Goal: Information Seeking & Learning: Check status

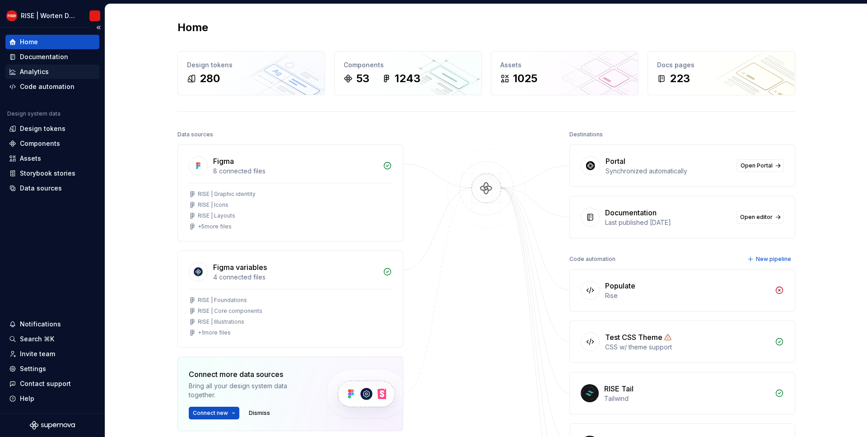
click at [25, 71] on div "Analytics" at bounding box center [34, 71] width 29 height 9
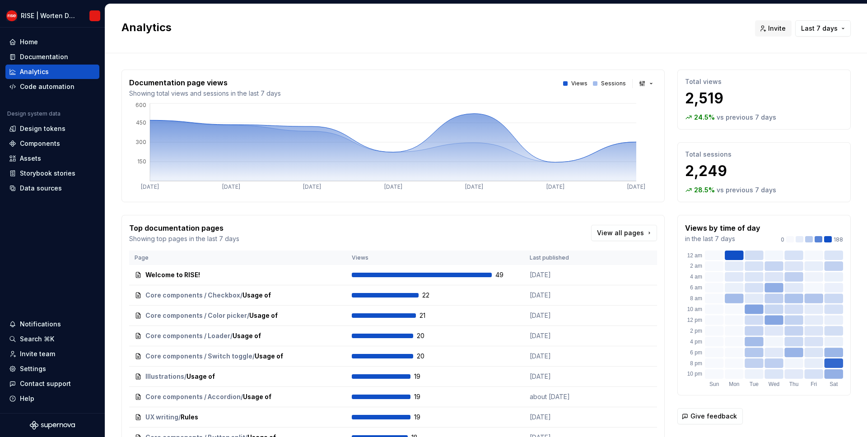
click at [607, 86] on p "Sessions" at bounding box center [613, 83] width 25 height 7
click at [640, 85] on button "button" at bounding box center [646, 83] width 21 height 13
click at [653, 115] on div "Bar chart" at bounding box center [667, 115] width 28 height 9
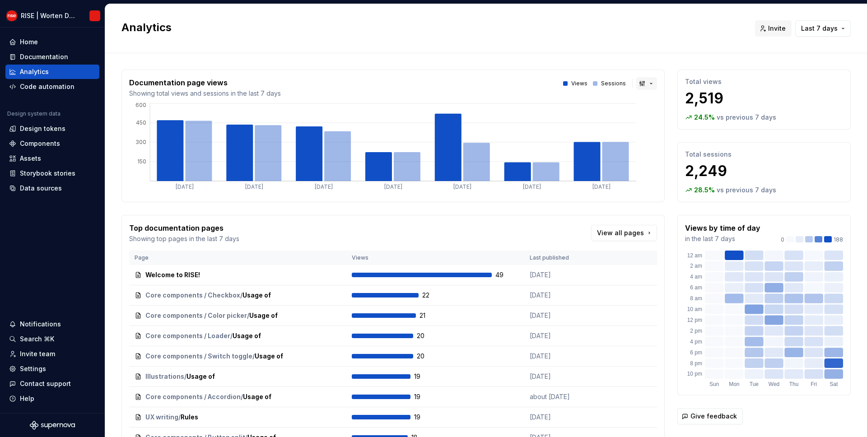
click at [648, 83] on button "button" at bounding box center [646, 83] width 21 height 13
click at [672, 131] on div "Line chart" at bounding box center [669, 130] width 32 height 9
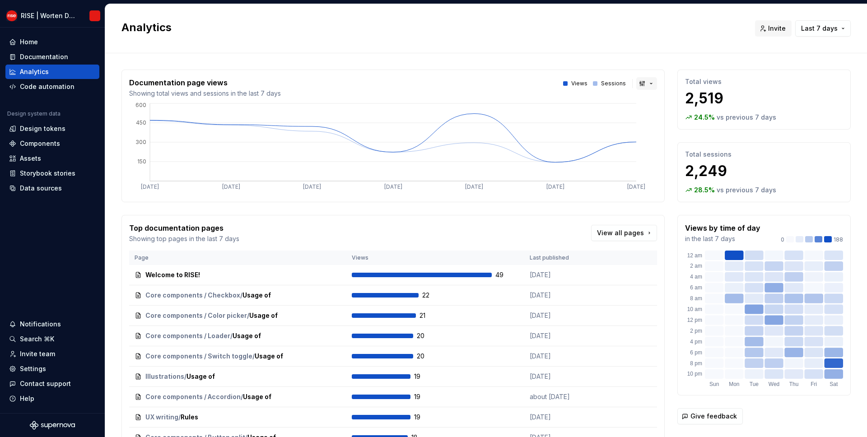
click at [640, 87] on button "button" at bounding box center [646, 83] width 21 height 13
click at [651, 100] on span "Area chart" at bounding box center [677, 101] width 77 height 14
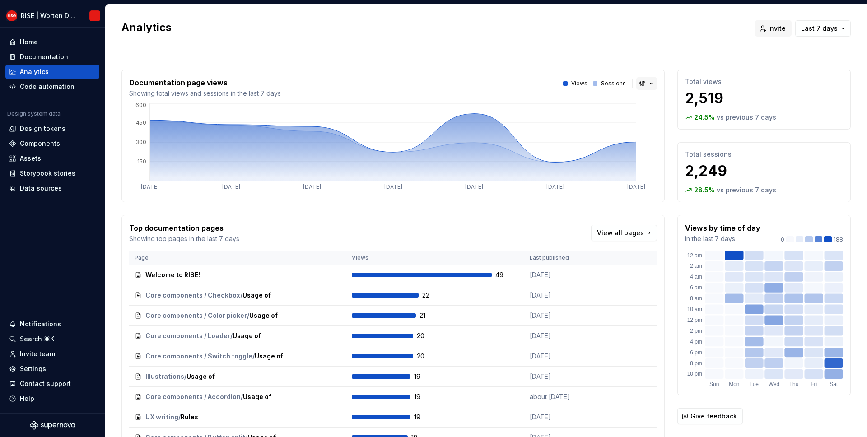
click at [644, 81] on button "button" at bounding box center [646, 83] width 21 height 13
click at [650, 112] on span "Bar chart" at bounding box center [677, 115] width 77 height 14
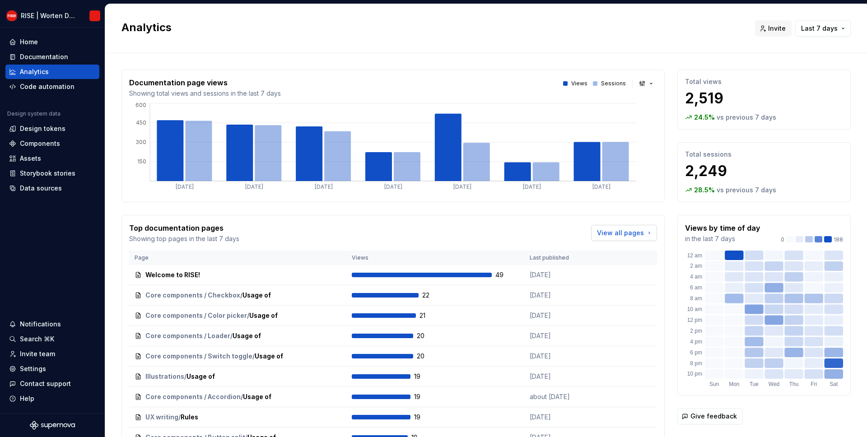
click at [650, 234] on link "View all pages" at bounding box center [624, 233] width 66 height 16
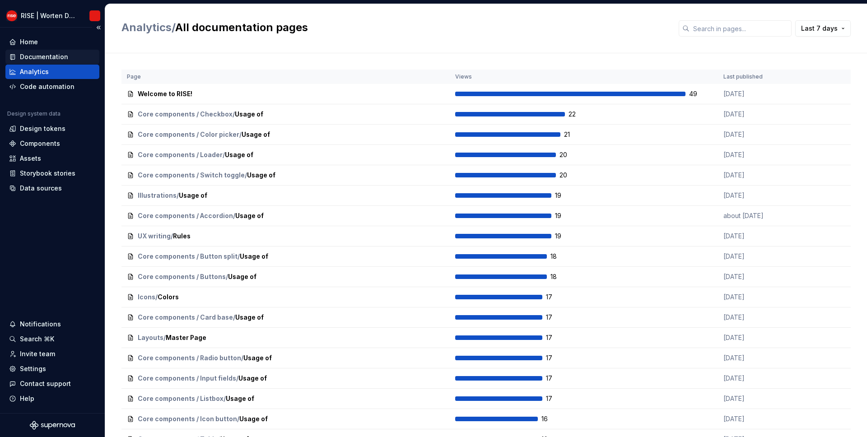
click at [39, 55] on div "Documentation" at bounding box center [44, 56] width 48 height 9
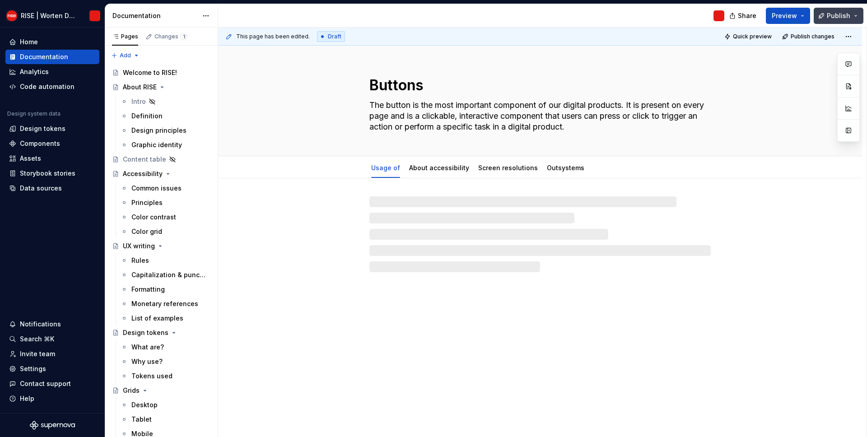
click at [856, 16] on button "Publish" at bounding box center [839, 16] width 50 height 16
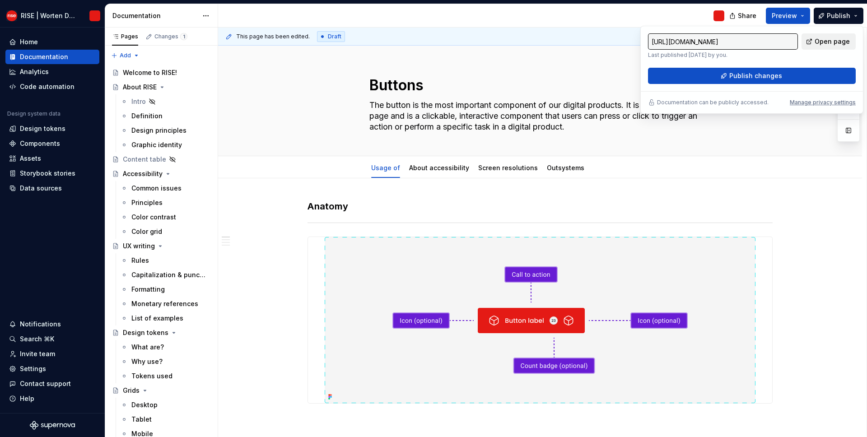
click at [829, 43] on span "Open page" at bounding box center [832, 41] width 35 height 9
type textarea "*"
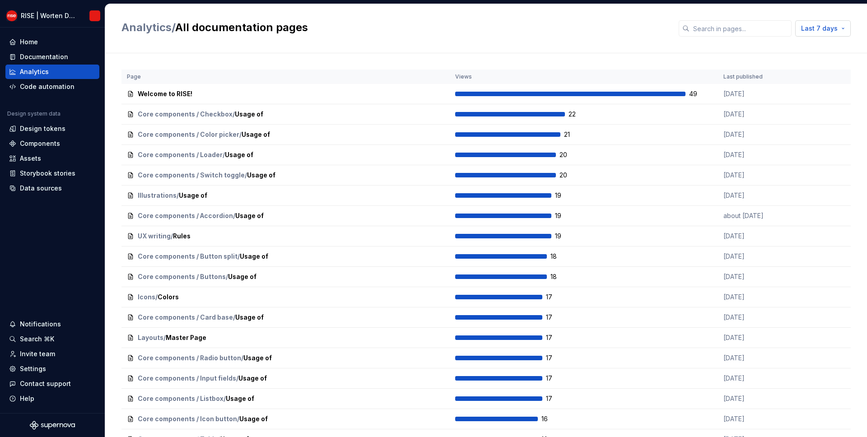
click at [819, 31] on span "Last 7 days" at bounding box center [819, 28] width 37 height 9
click at [796, 61] on div "Last 30 days" at bounding box center [788, 62] width 41 height 9
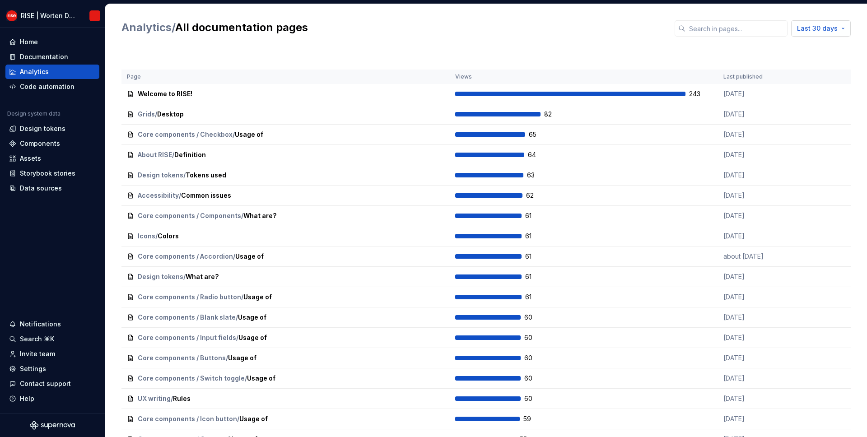
click at [835, 24] on span "Last 30 days" at bounding box center [817, 28] width 41 height 9
click at [811, 51] on div "Last 7 days" at bounding box center [806, 47] width 77 height 9
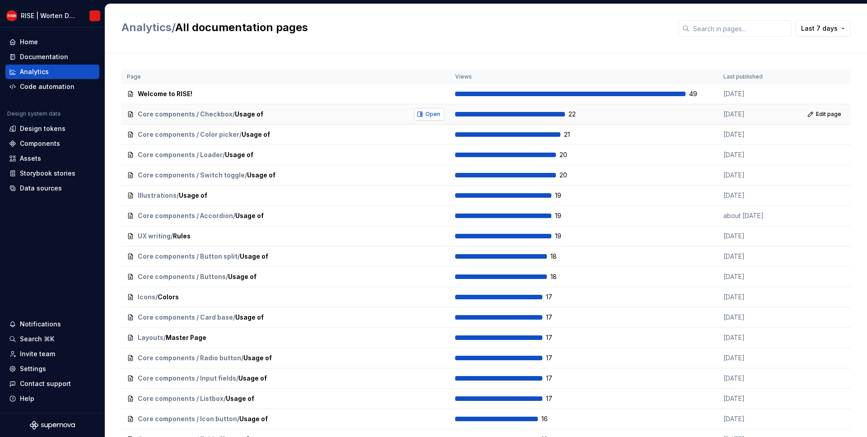
click at [432, 117] on span "Open" at bounding box center [432, 114] width 15 height 7
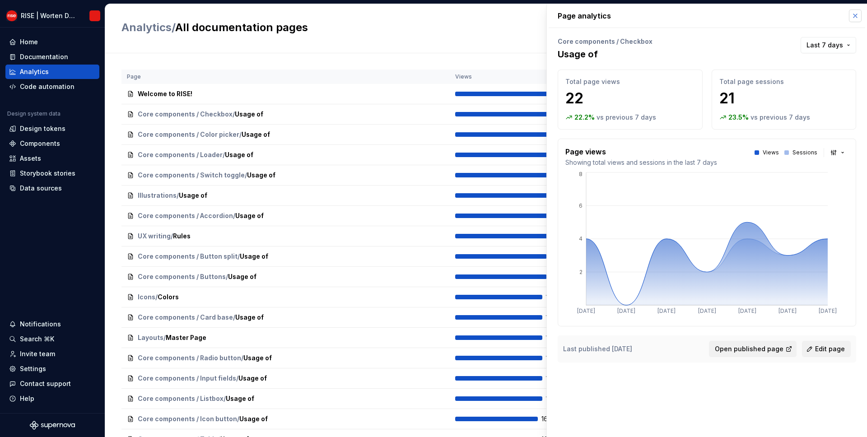
click at [855, 16] on button "button" at bounding box center [855, 15] width 13 height 13
